Goal: Information Seeking & Learning: Learn about a topic

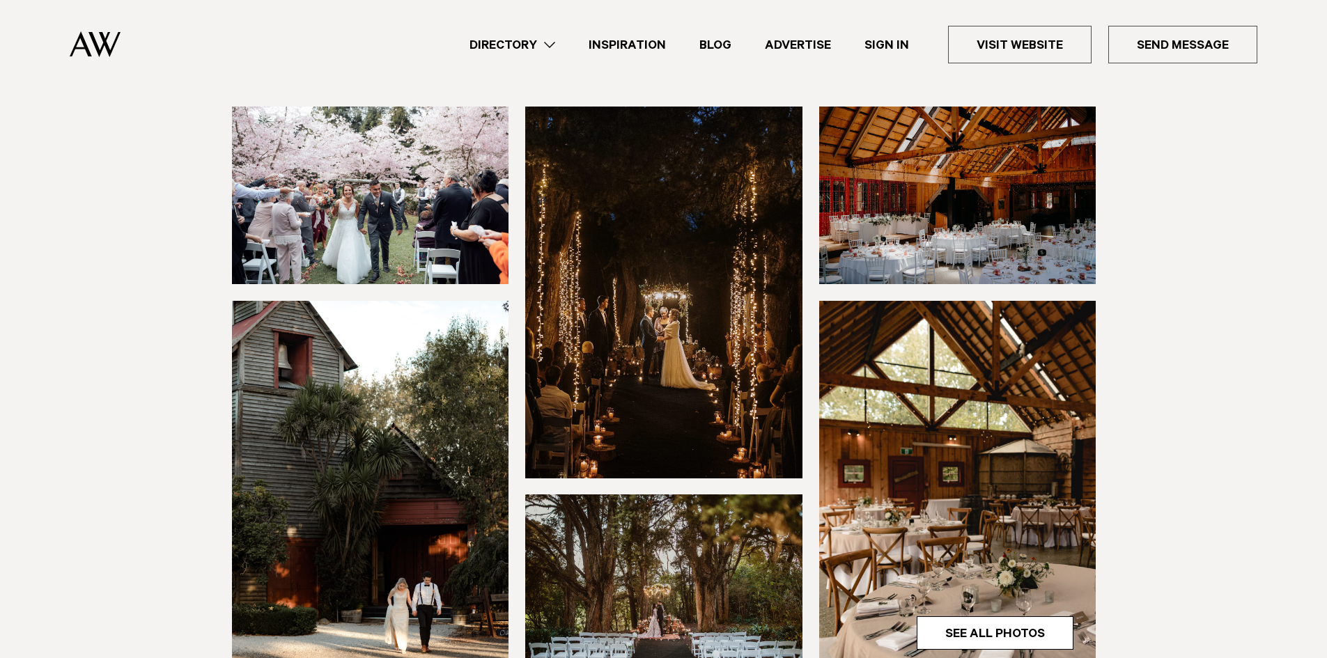
scroll to position [139, 0]
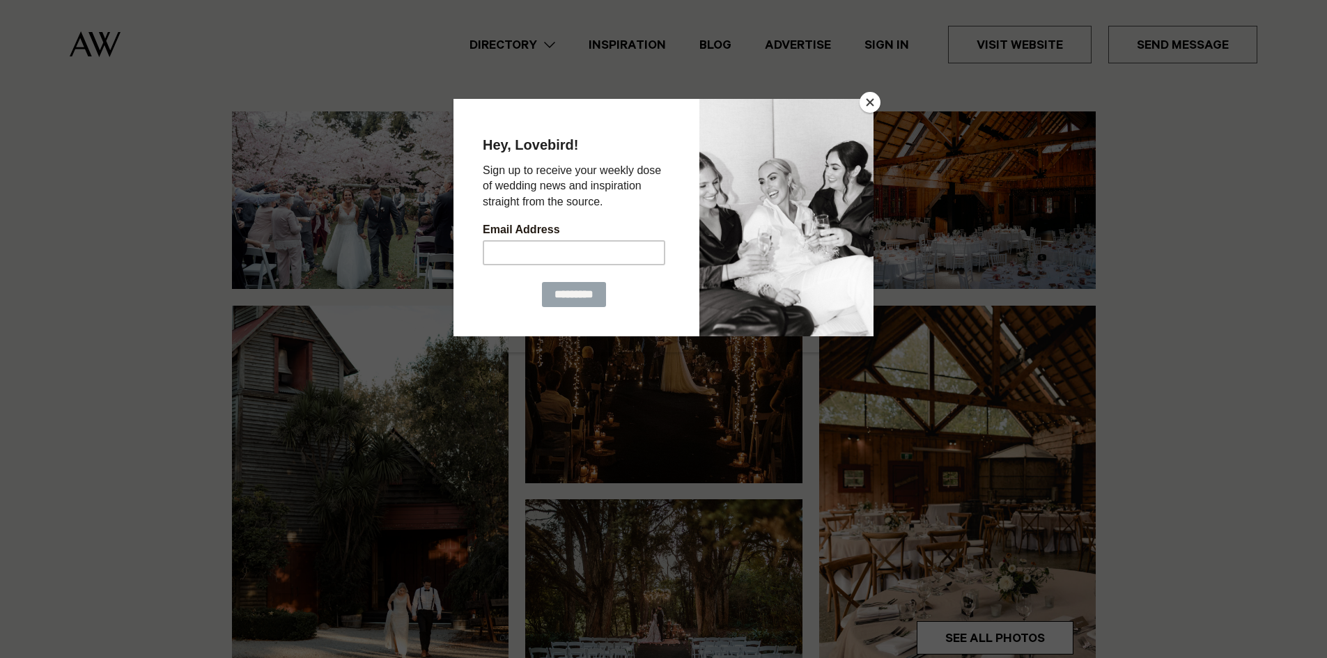
click at [869, 106] on button "Close" at bounding box center [870, 102] width 21 height 21
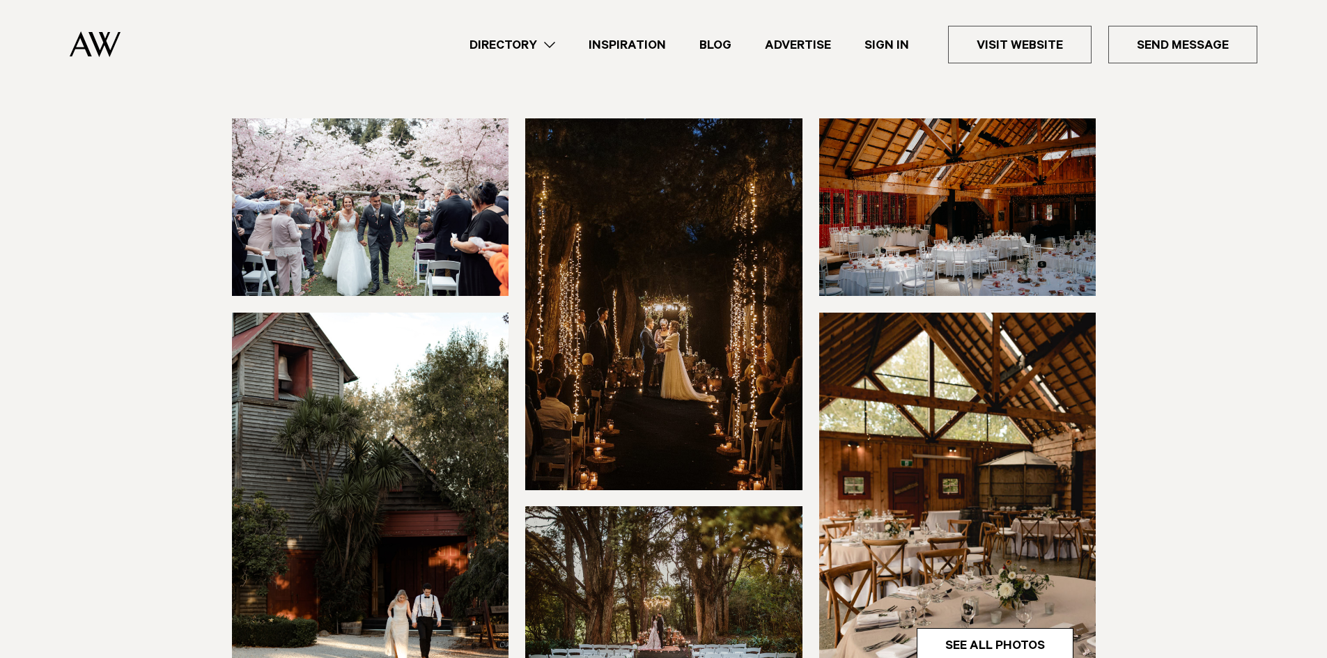
scroll to position [70, 0]
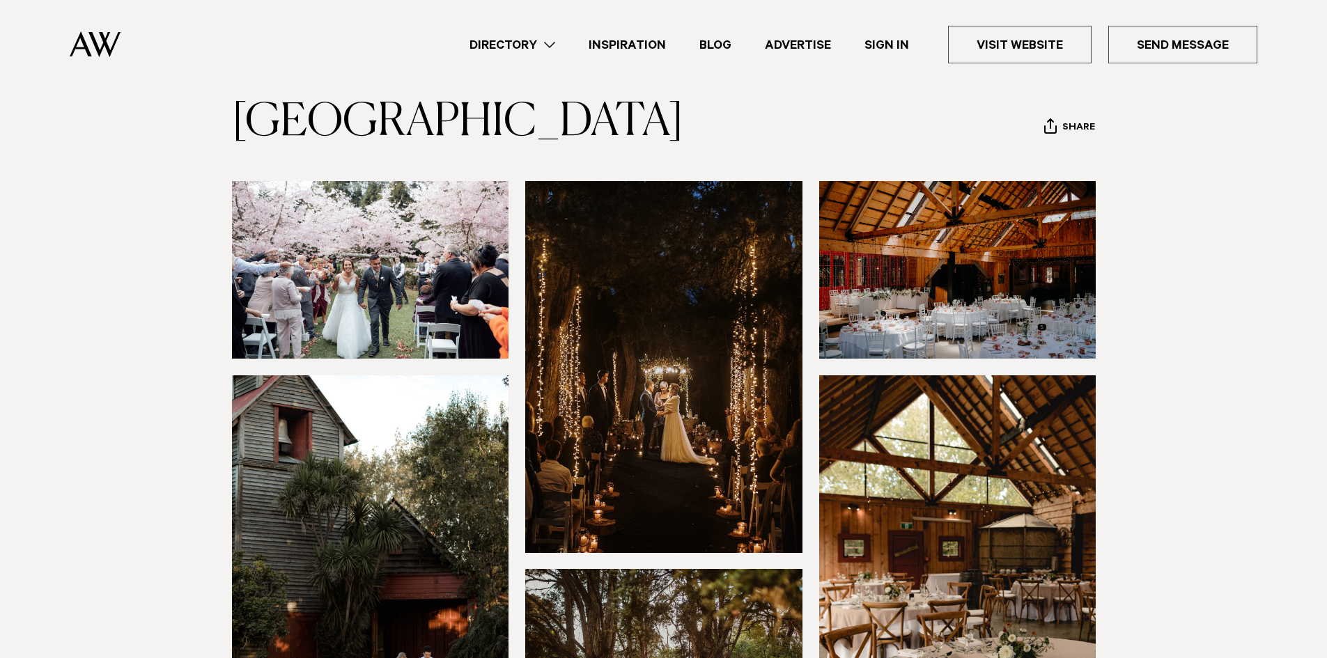
click at [621, 47] on link "Inspiration" at bounding box center [627, 45] width 111 height 19
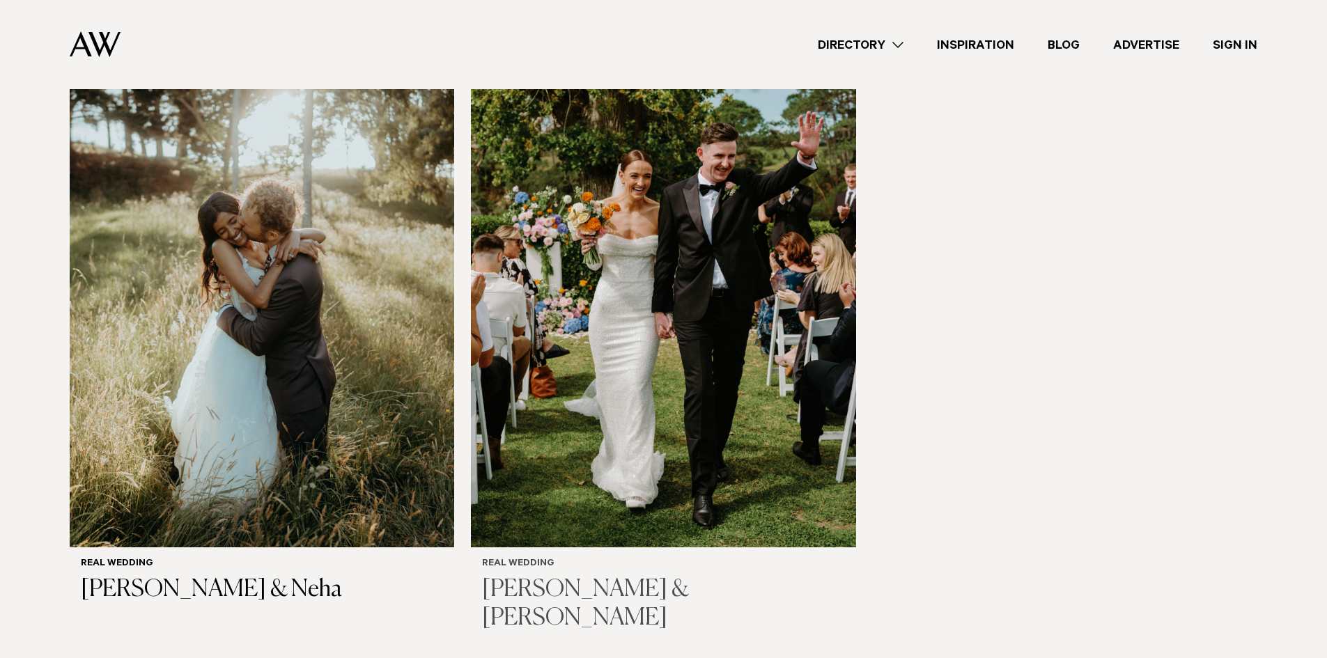
scroll to position [2369, 0]
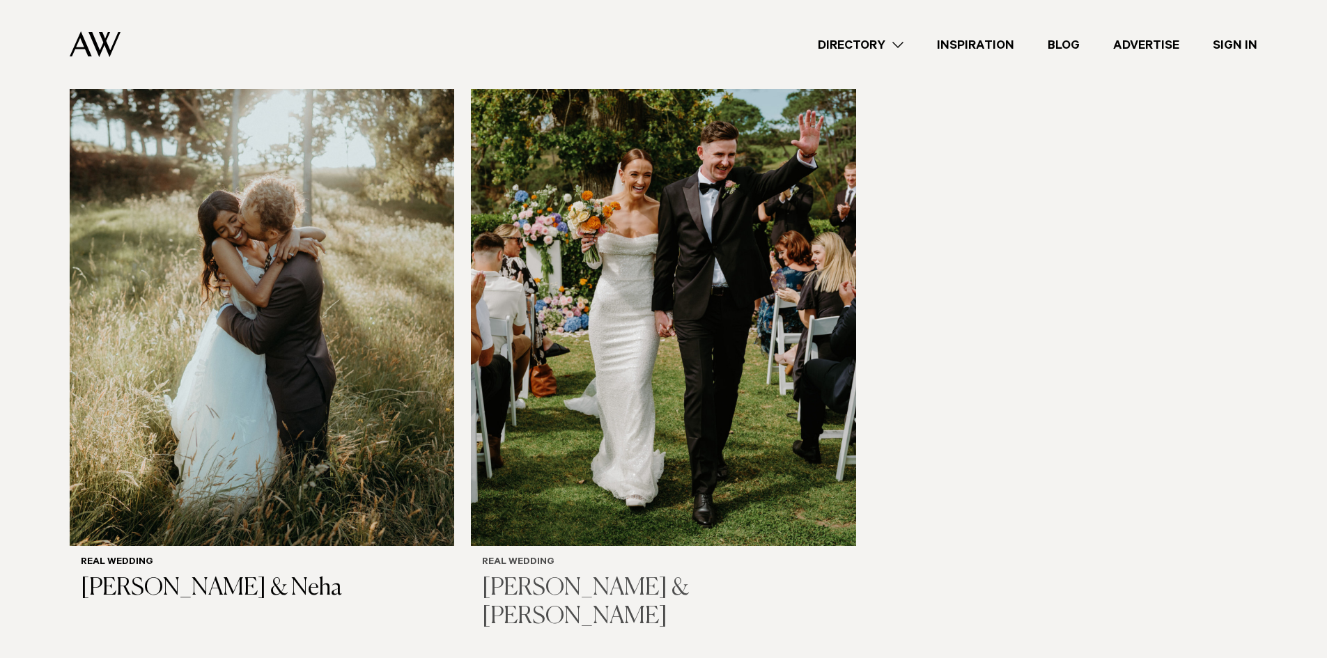
click at [721, 279] on img at bounding box center [663, 288] width 385 height 516
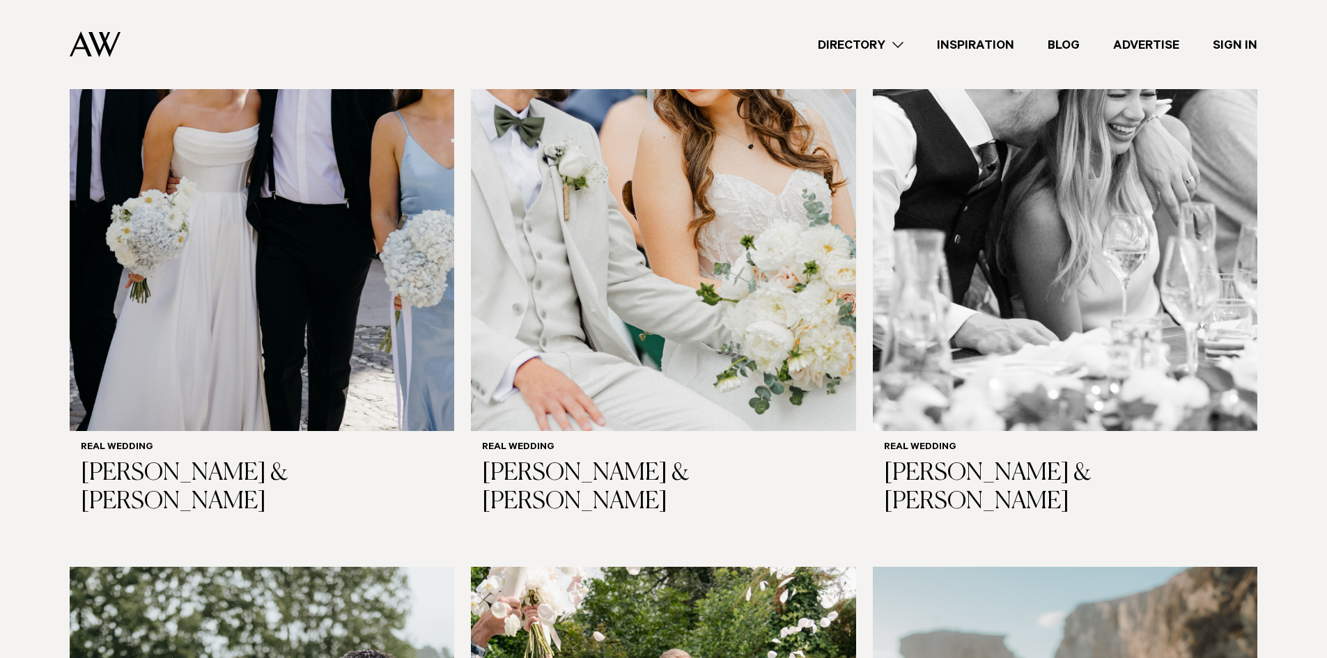
drag, startPoint x: 1109, startPoint y: 467, endPoint x: 1095, endPoint y: 259, distance: 208.1
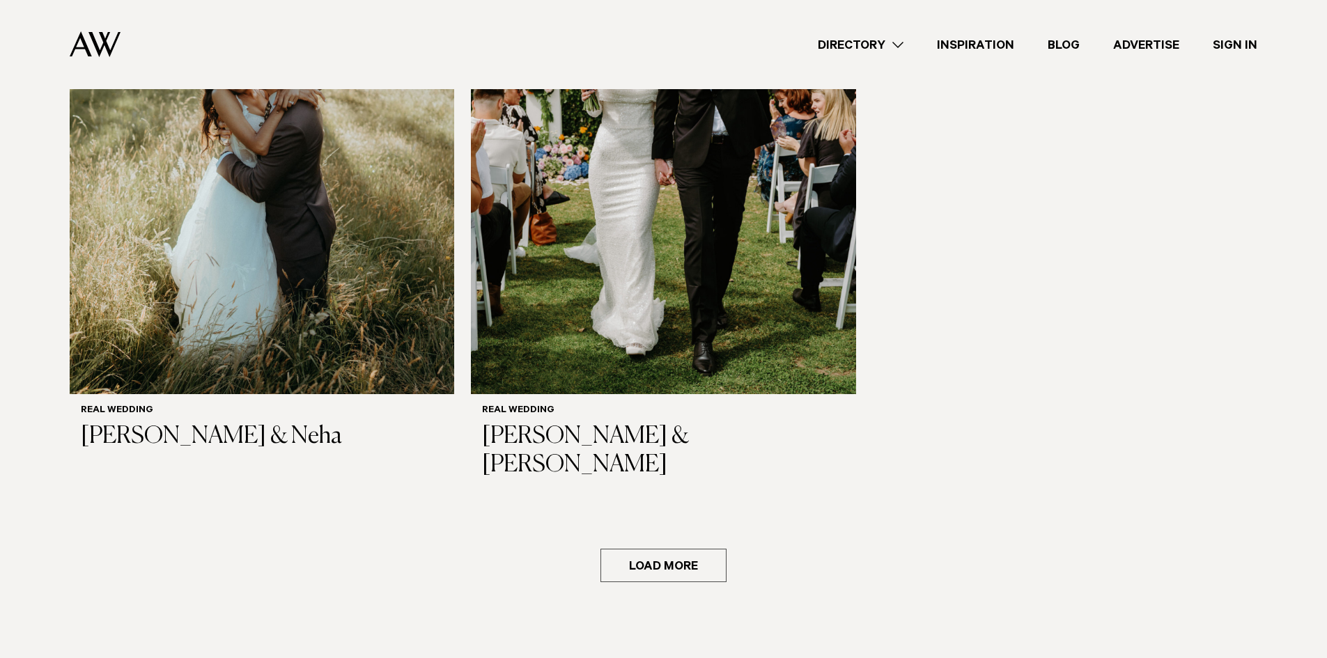
scroll to position [2717, 0]
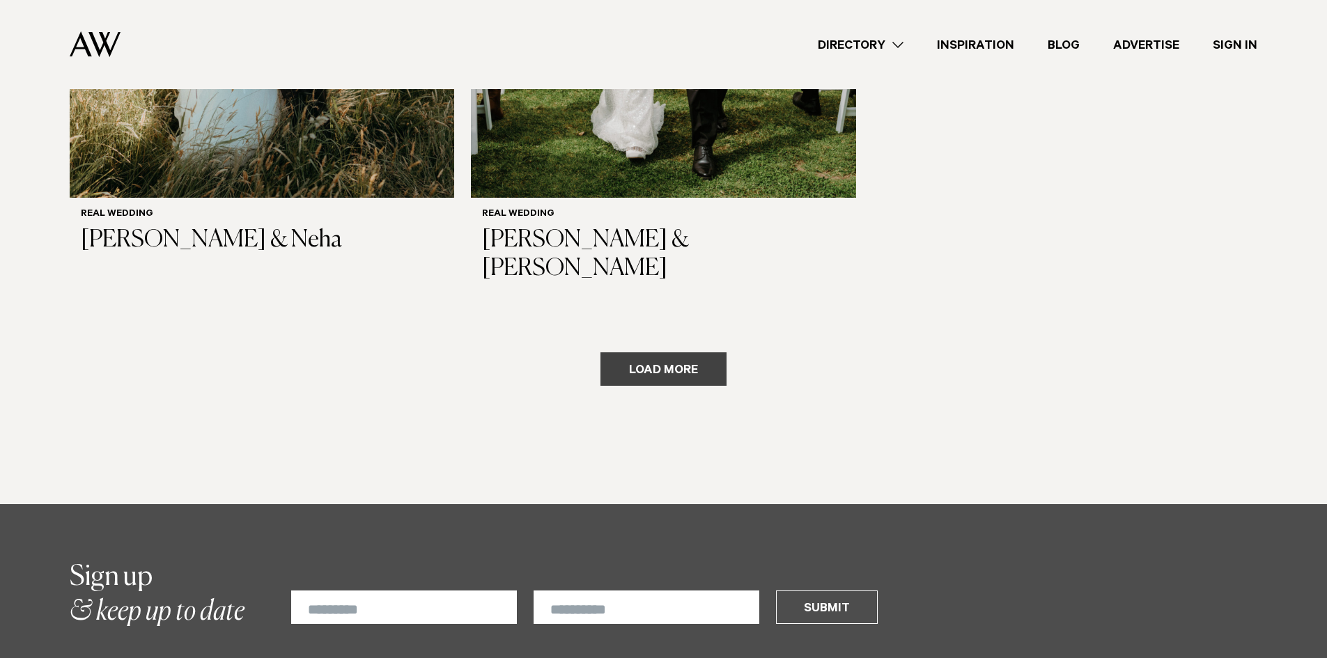
click at [720, 352] on button "Load more" at bounding box center [663, 368] width 126 height 33
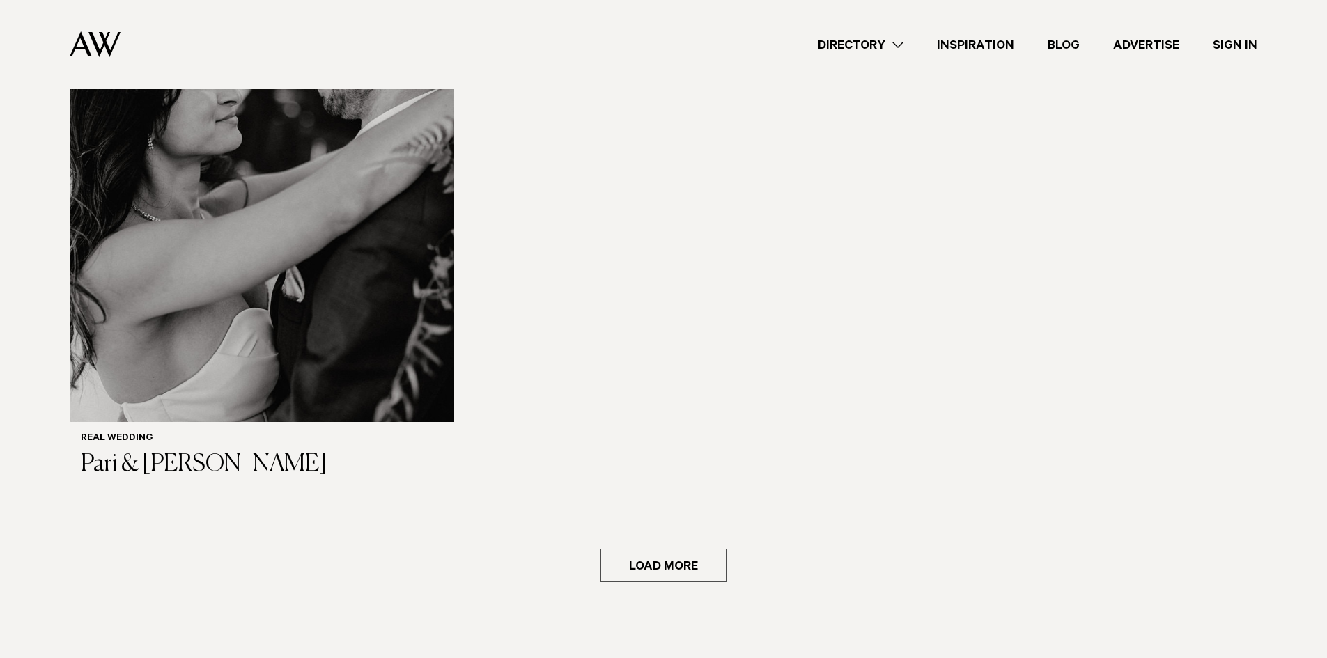
scroll to position [5294, 0]
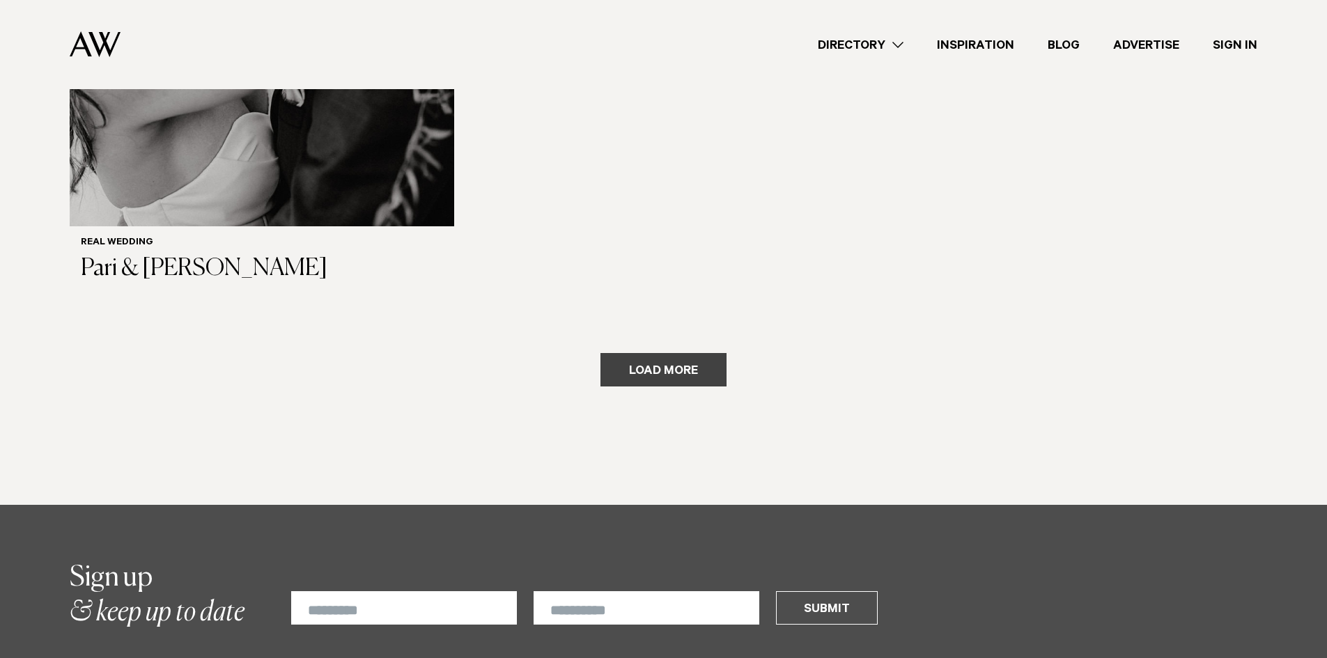
click at [658, 353] on button "Load more" at bounding box center [663, 369] width 126 height 33
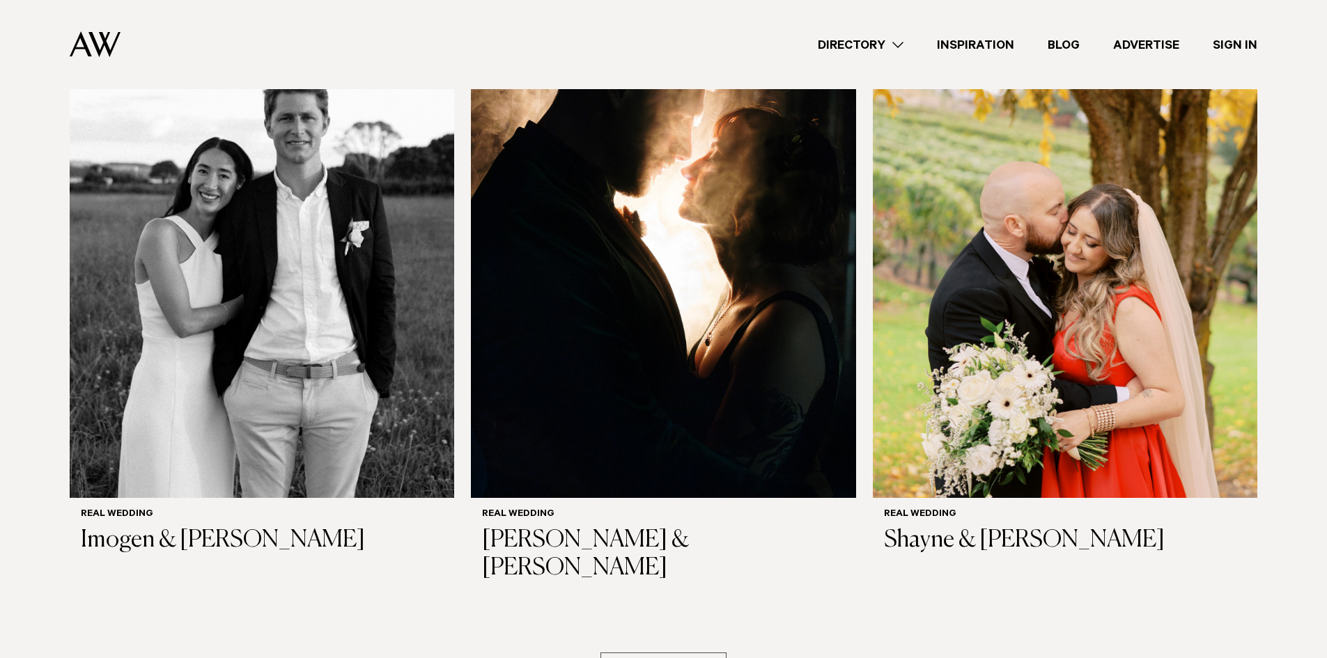
scroll to position [6757, 0]
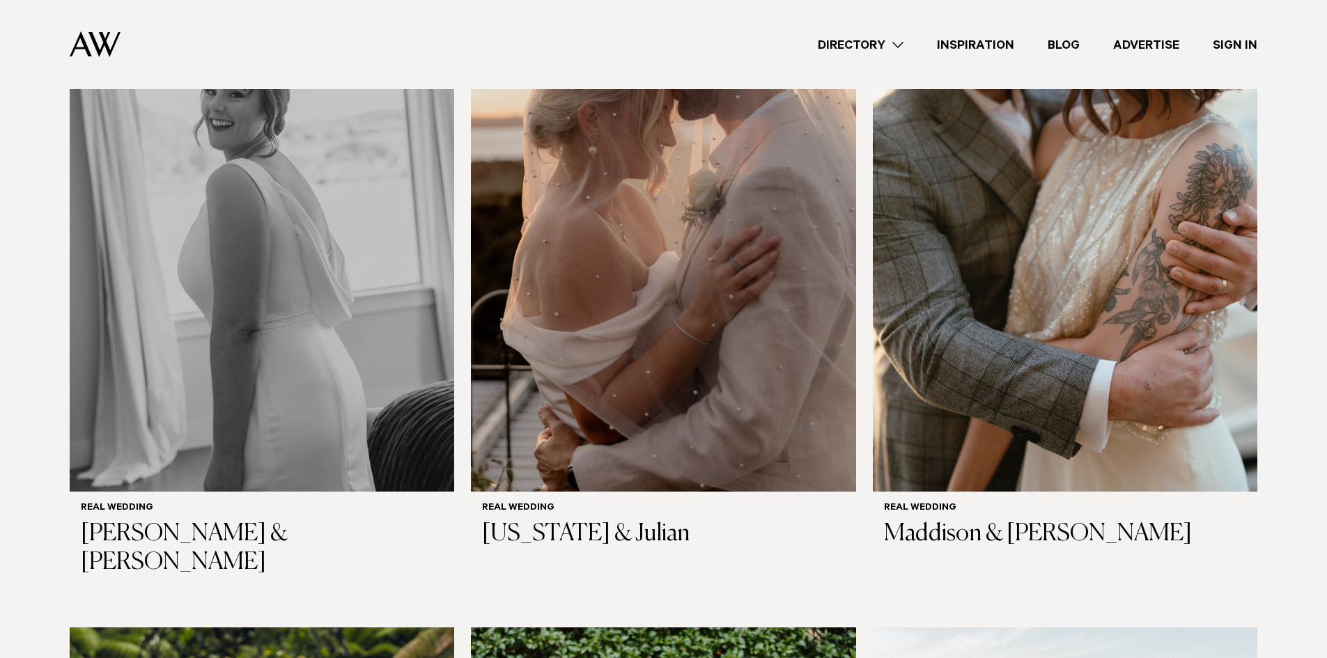
scroll to position [7593, 0]
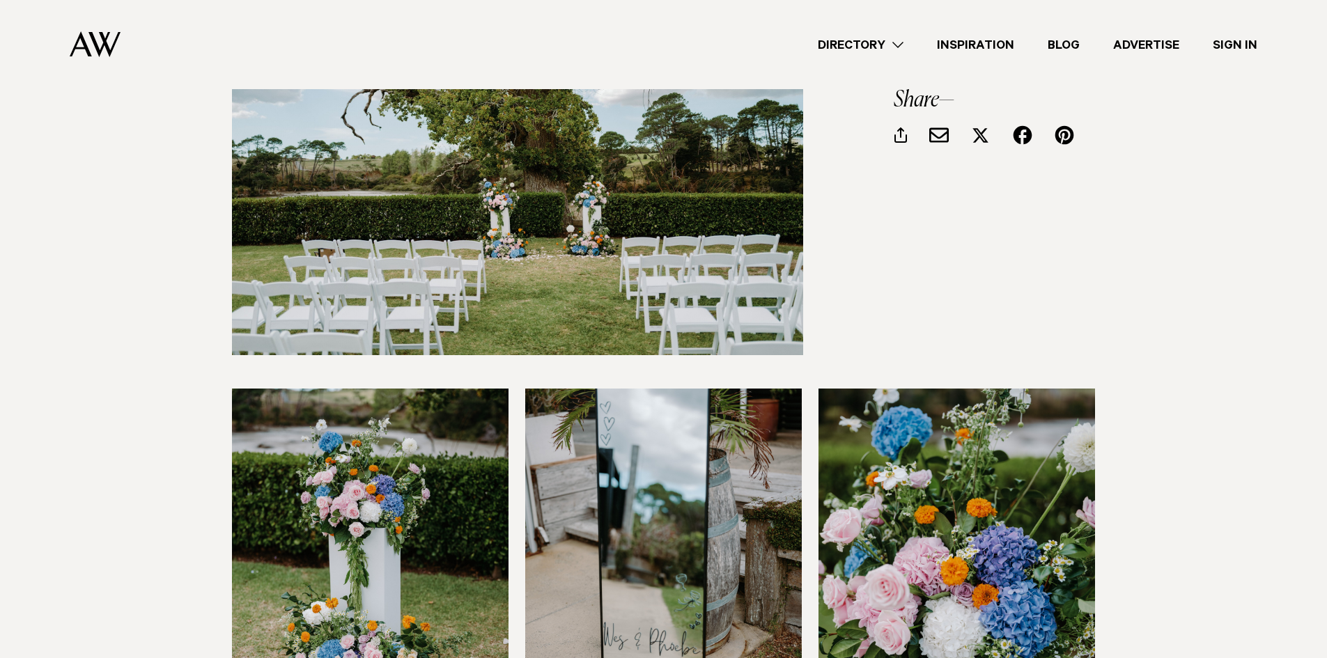
scroll to position [1463, 0]
